Goal: Download file/media

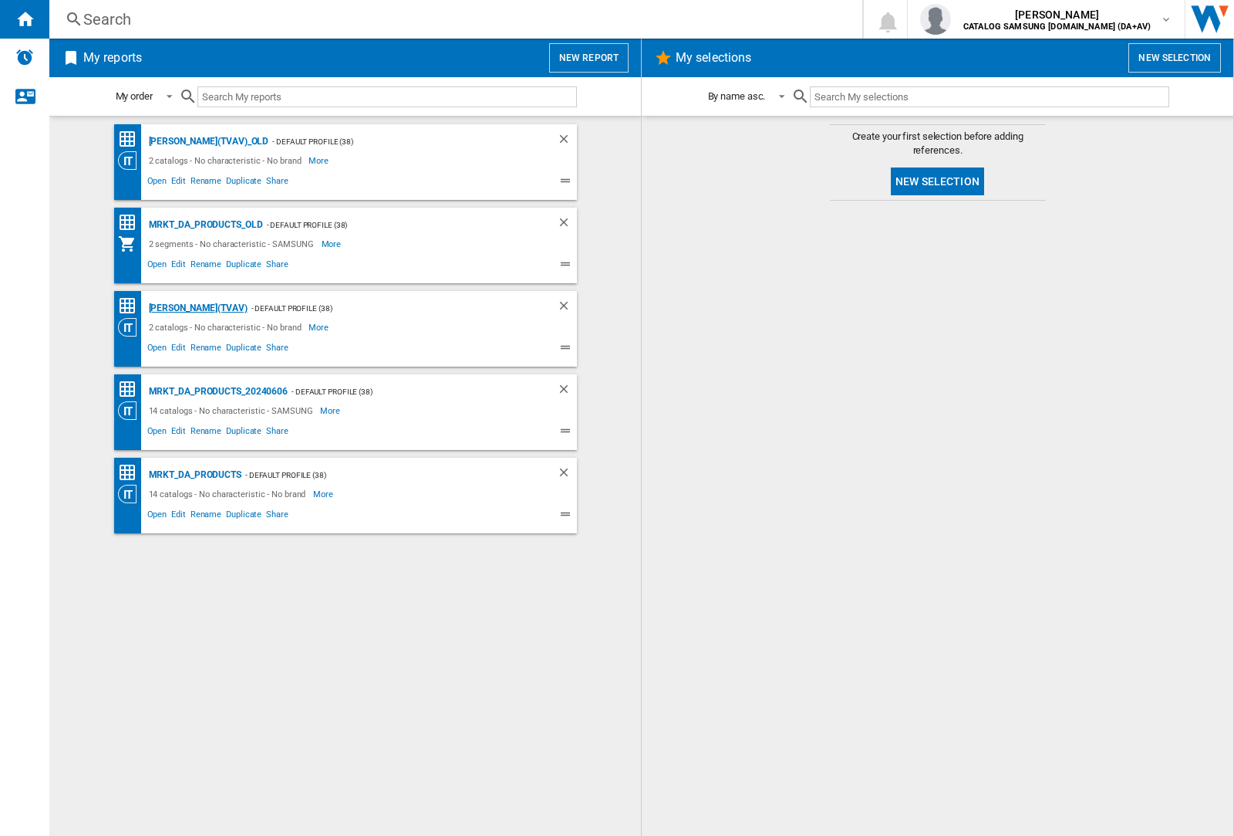
click at [171, 308] on div "[PERSON_NAME](TVAV)" at bounding box center [196, 308] width 103 height 19
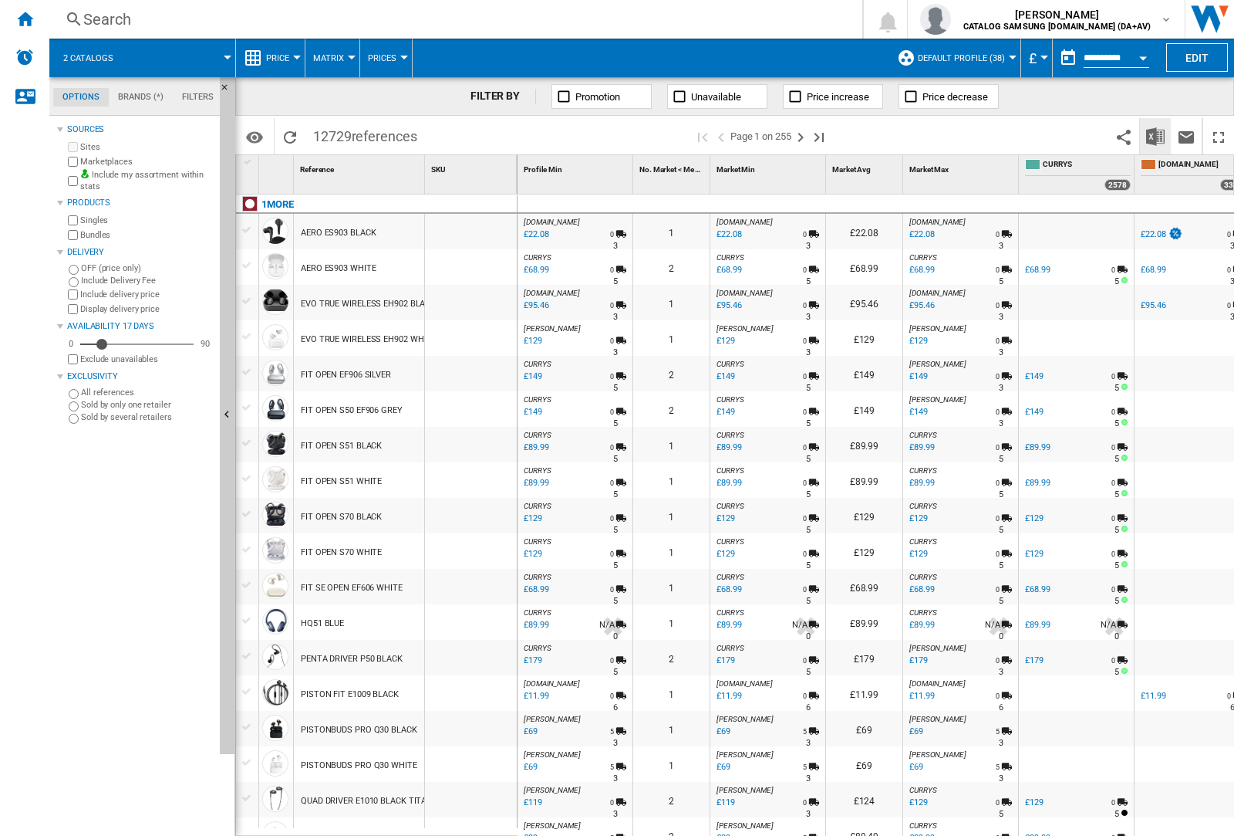
click at [1156, 136] on img "Download in Excel" at bounding box center [1155, 136] width 19 height 19
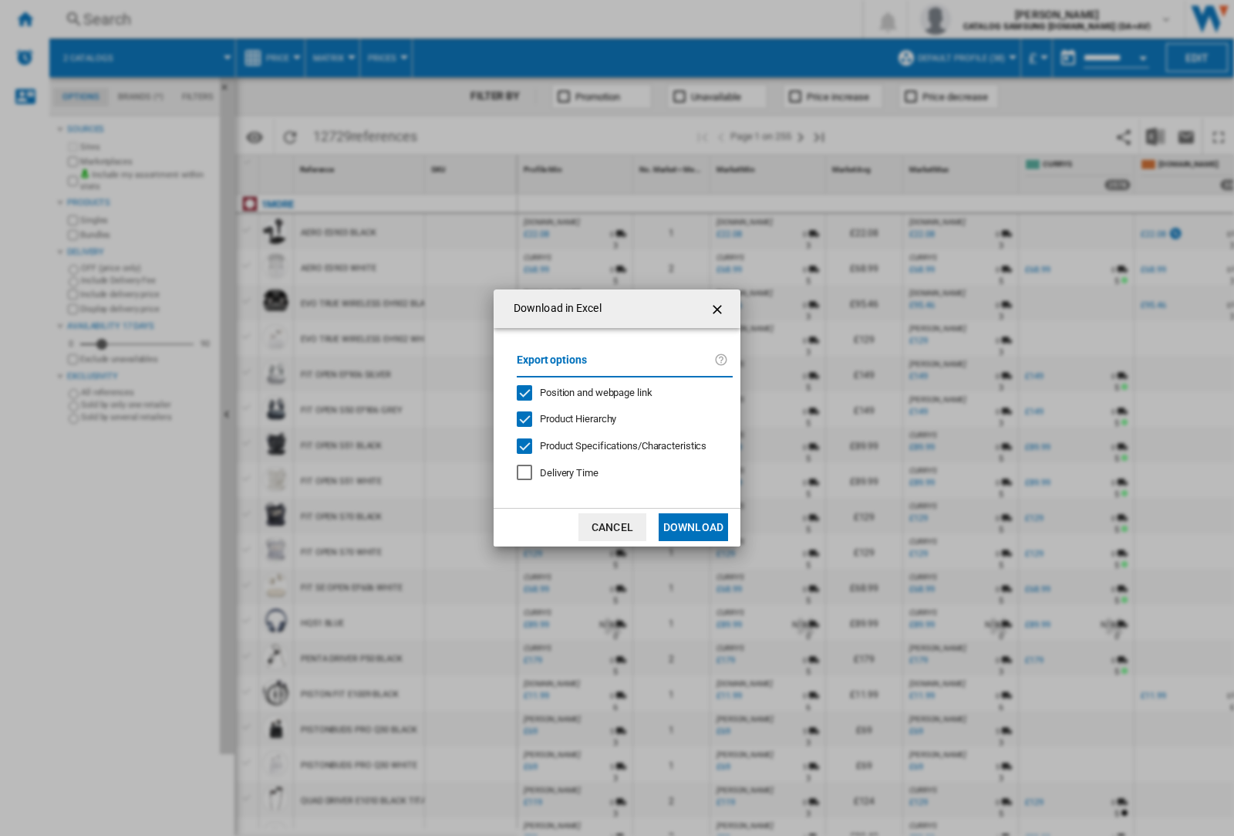
click at [619, 392] on span "Position and webpage link" at bounding box center [596, 393] width 113 height 12
click at [694, 527] on button "Download" at bounding box center [693, 527] width 69 height 28
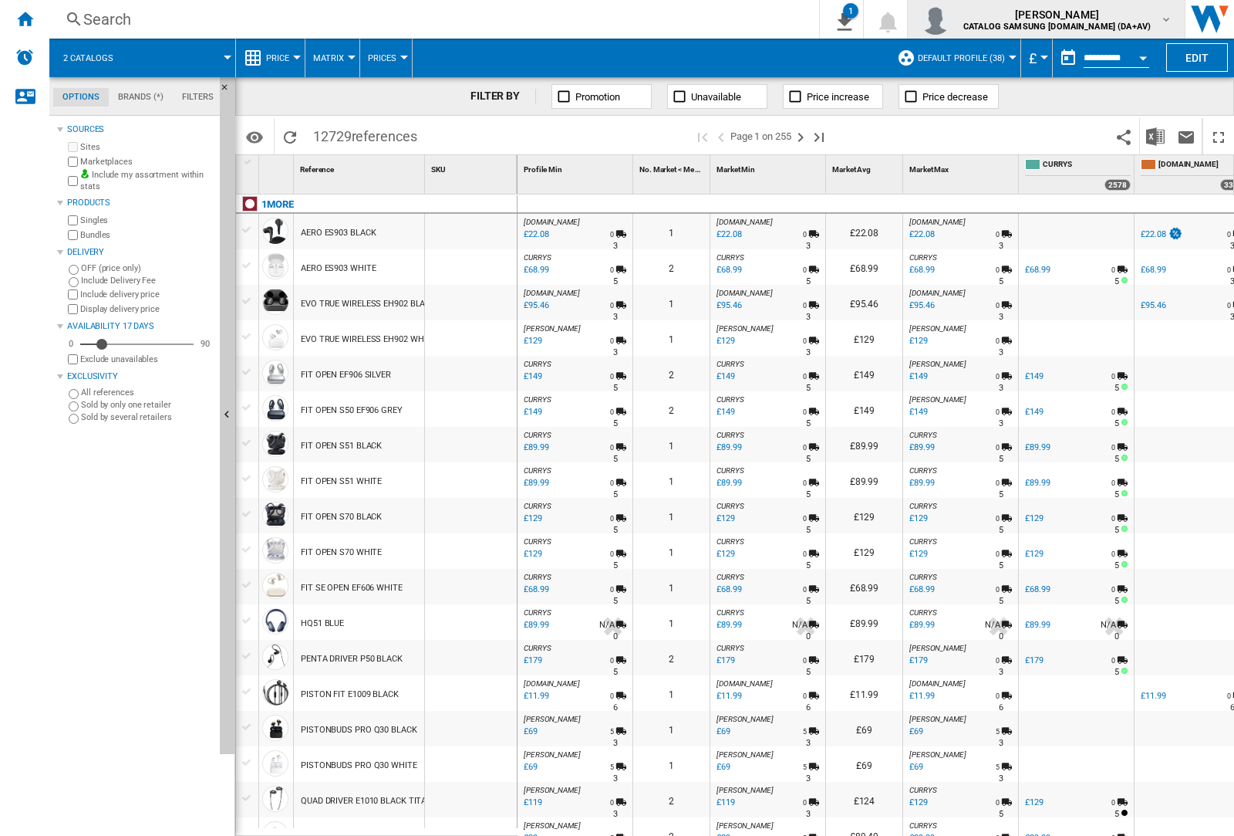
click at [951, 19] on img "button" at bounding box center [935, 19] width 31 height 31
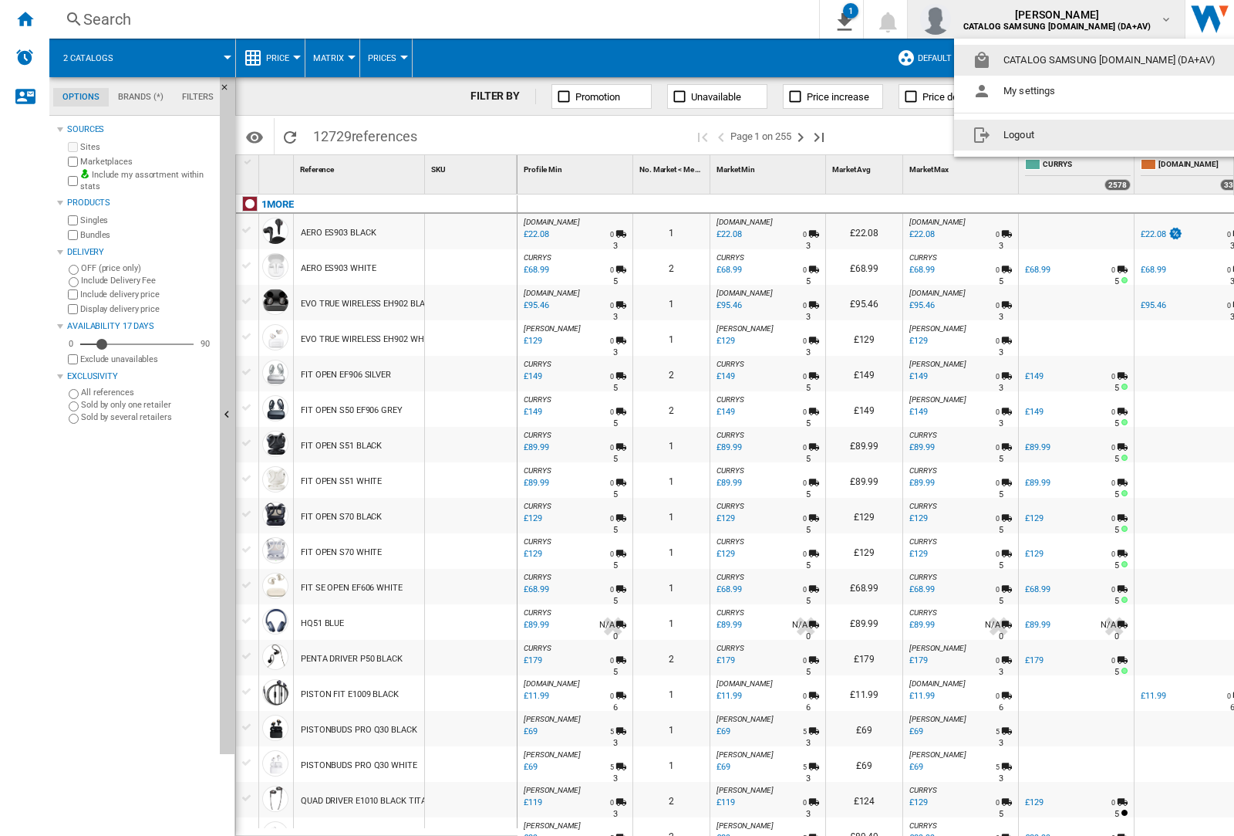
click at [1073, 135] on button "Logout" at bounding box center [1097, 135] width 286 height 31
